Goal: Task Accomplishment & Management: Use online tool/utility

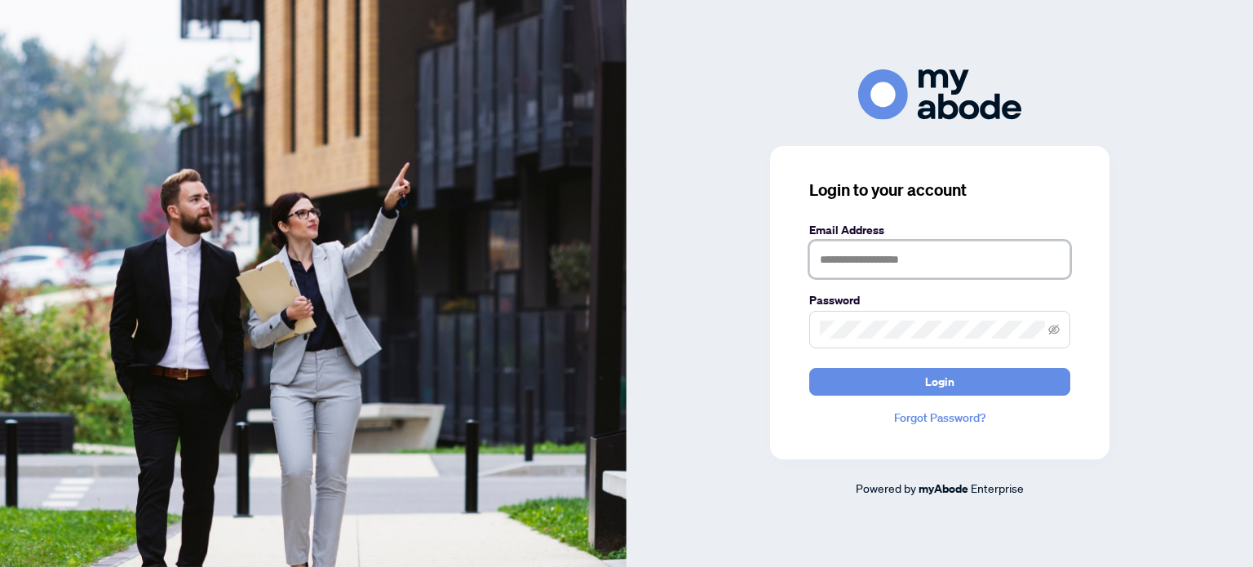
click at [890, 264] on input "text" at bounding box center [939, 260] width 261 height 38
type input "**********"
click at [809, 368] on button "Login" at bounding box center [939, 382] width 261 height 28
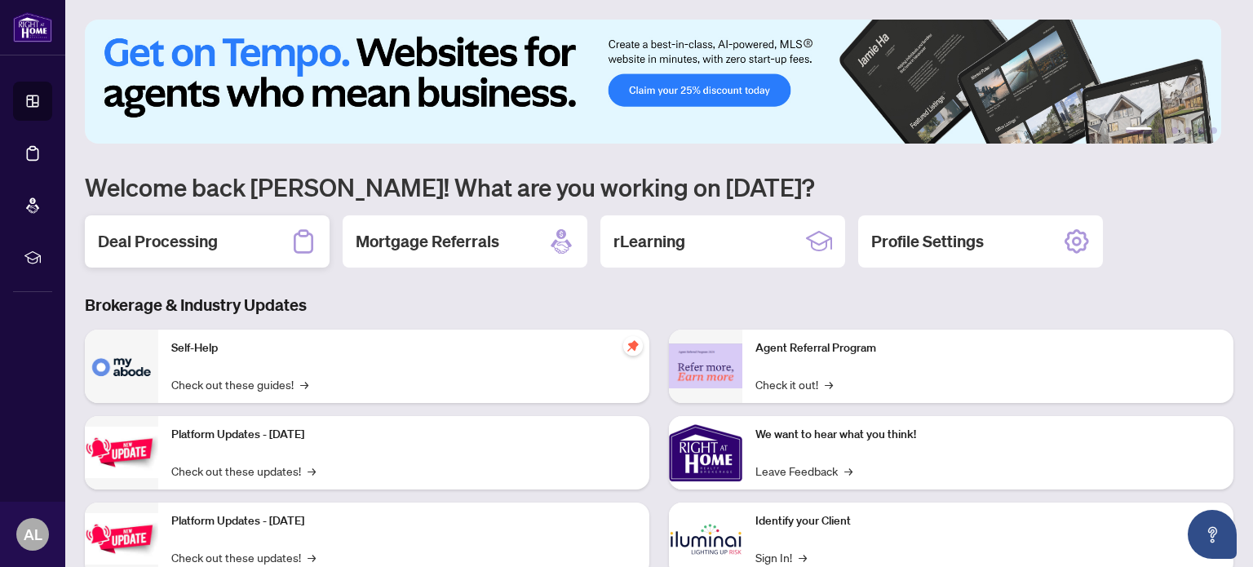
click at [182, 231] on h2 "Deal Processing" at bounding box center [158, 241] width 120 height 23
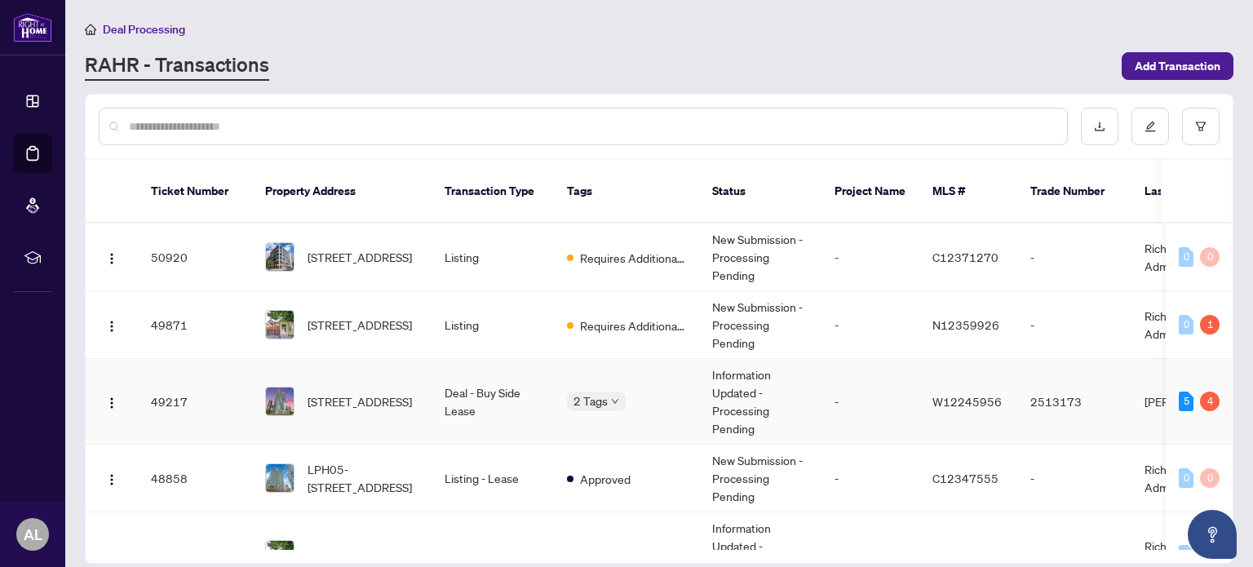
click at [353, 392] on span "[STREET_ADDRESS]" at bounding box center [360, 401] width 104 height 18
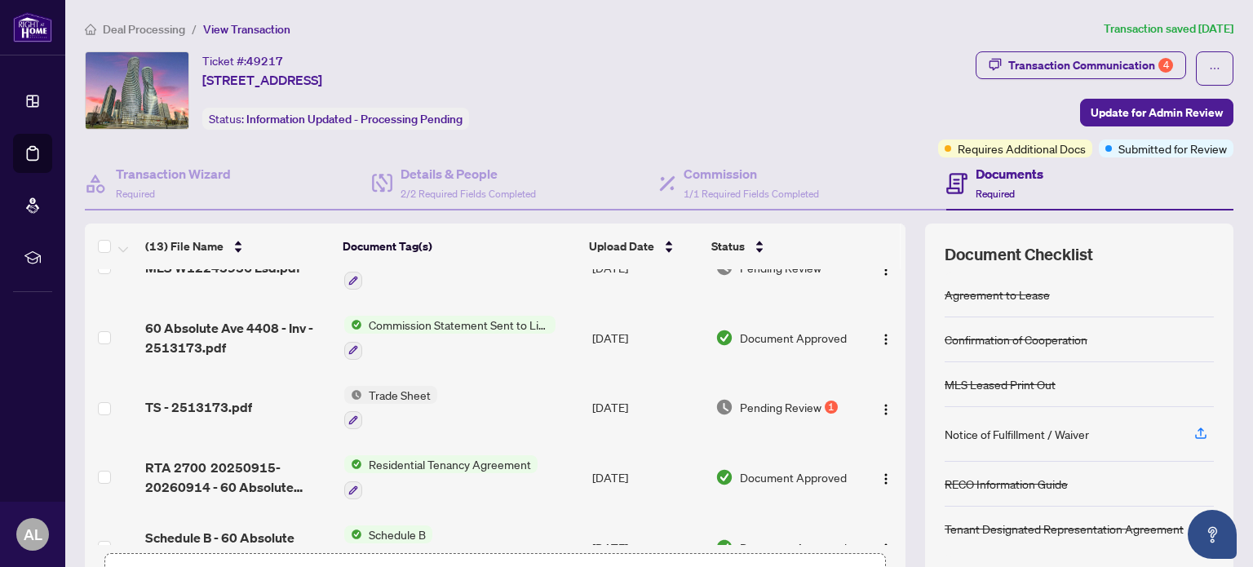
scroll to position [245, 0]
